Goal: Navigation & Orientation: Find specific page/section

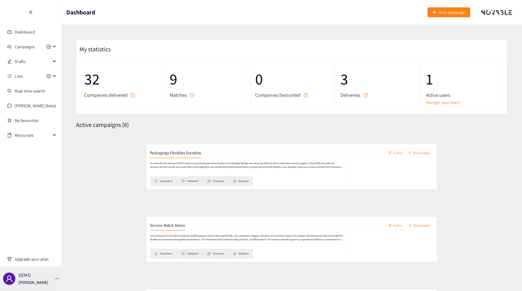
click at [38, 285] on div "DEMO [PERSON_NAME]" at bounding box center [30, 278] width 61 height 25
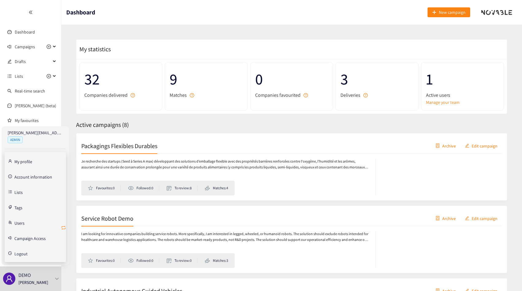
click at [63, 226] on icon "retweet" at bounding box center [63, 227] width 5 height 5
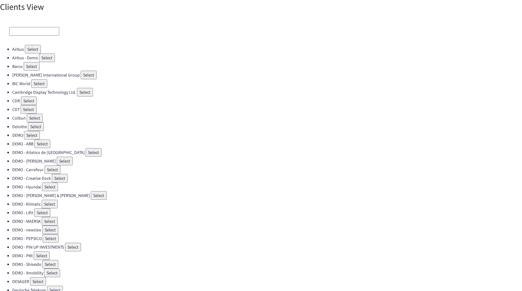
click at [22, 28] on input at bounding box center [34, 31] width 50 height 9
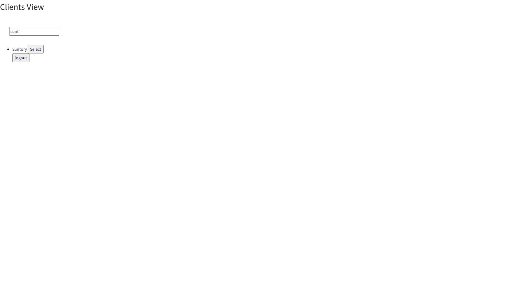
type input "sunt"
click at [30, 47] on button "Select" at bounding box center [36, 49] width 16 height 9
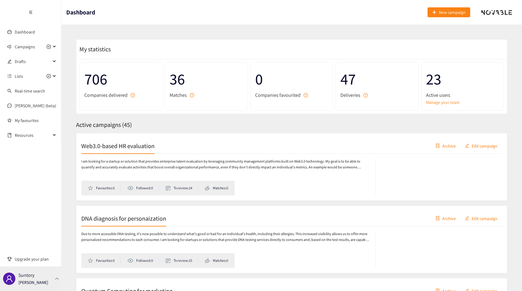
click at [48, 276] on div "Suntory [PERSON_NAME]" at bounding box center [30, 278] width 61 height 25
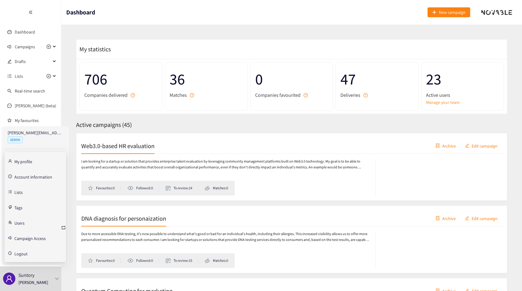
click at [35, 173] on link "Account information" at bounding box center [33, 176] width 38 height 6
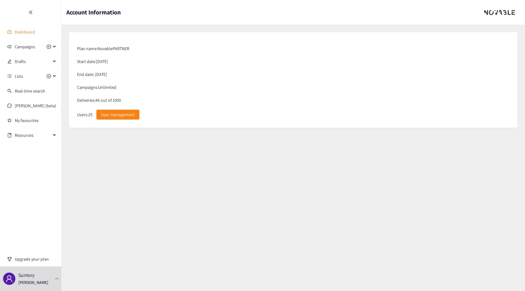
click at [18, 31] on link "Dashboard" at bounding box center [25, 32] width 20 height 6
